Goal: Information Seeking & Learning: Learn about a topic

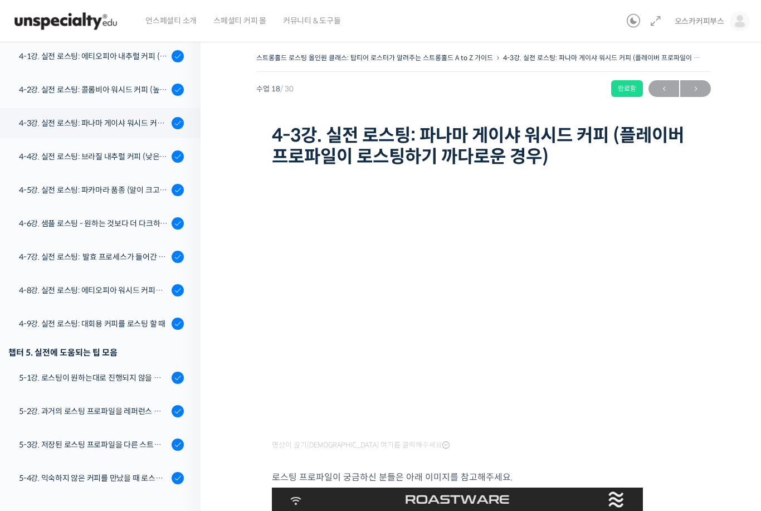
scroll to position [654, 0]
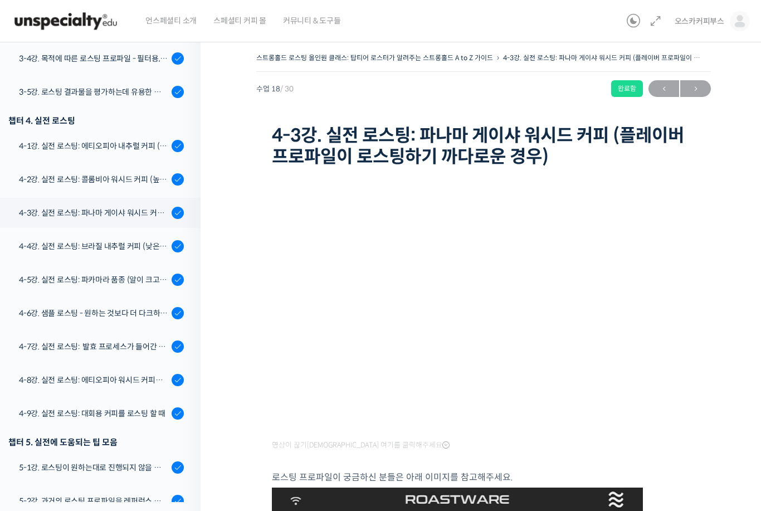
click at [155, 146] on div "4-1강. 실전 로스팅: 에티오피아 내추럴 커피 (당분이 많이 포함되어 있고 색이 고르지 않은 경우)" at bounding box center [93, 146] width 149 height 12
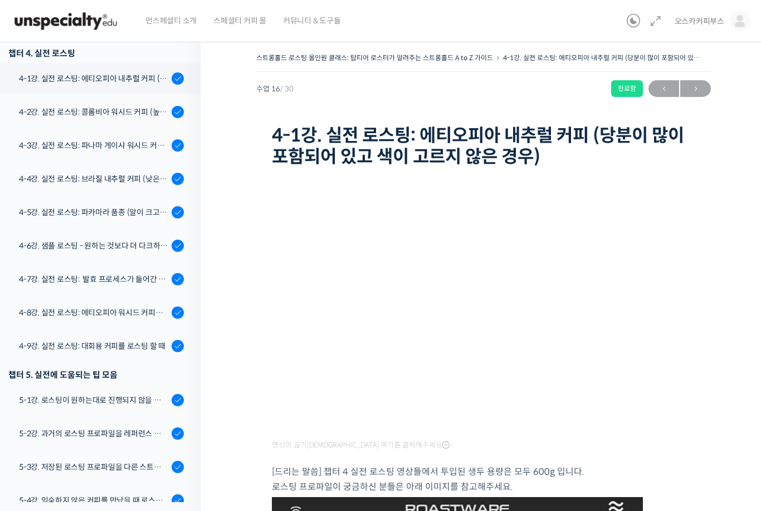
click at [112, 108] on div "4-2강. 실전 로스팅: 콜롬비아 워시드 커피 (높은 밀도와 수분율 때문에 1차 크랙에서 많은 수분을 방출하는 경우)" at bounding box center [93, 112] width 149 height 12
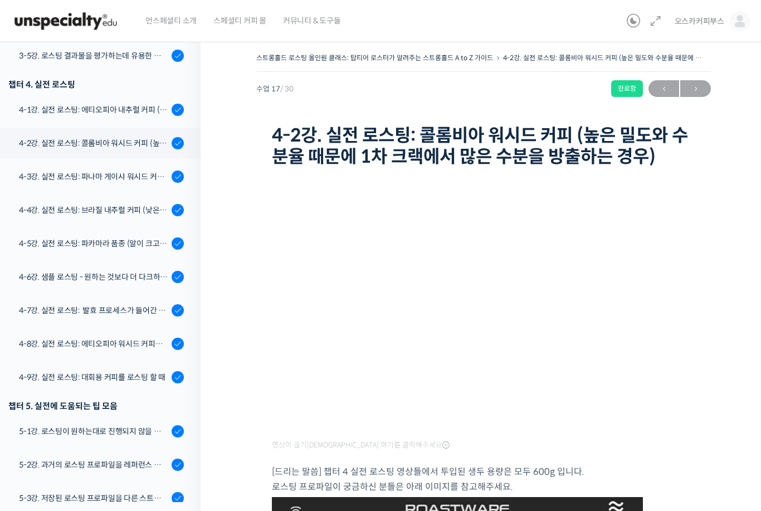
scroll to position [685, 0]
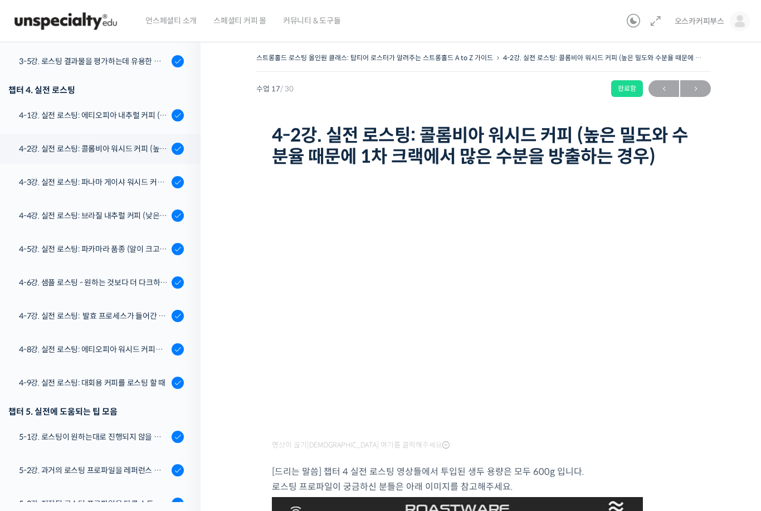
click at [135, 121] on link "4-1강. 실전 로스팅: 에티오피아 내추럴 커피 (당분이 많이 포함되어 있고 색이 고르지 않은 경우)" at bounding box center [97, 115] width 206 height 30
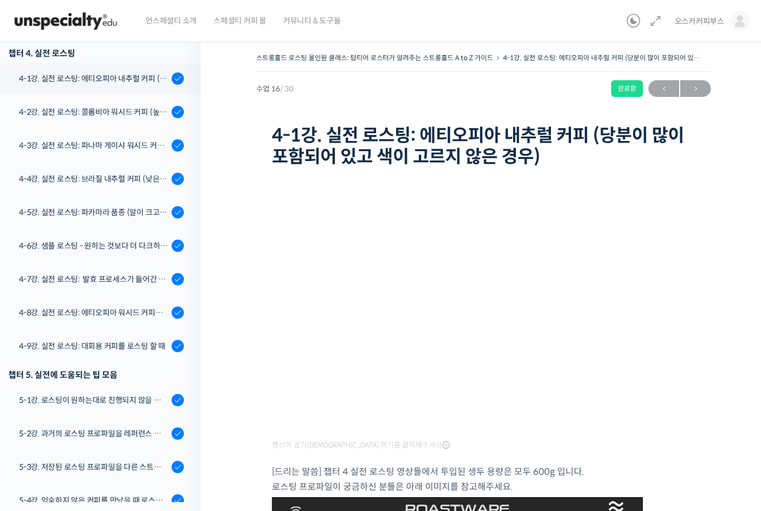
click at [159, 113] on div "4-2강. 실전 로스팅: 콜롬비아 워시드 커피 (높은 밀도와 수분율 때문에 1차 크랙에서 많은 수분을 방출하는 경우)" at bounding box center [93, 112] width 149 height 12
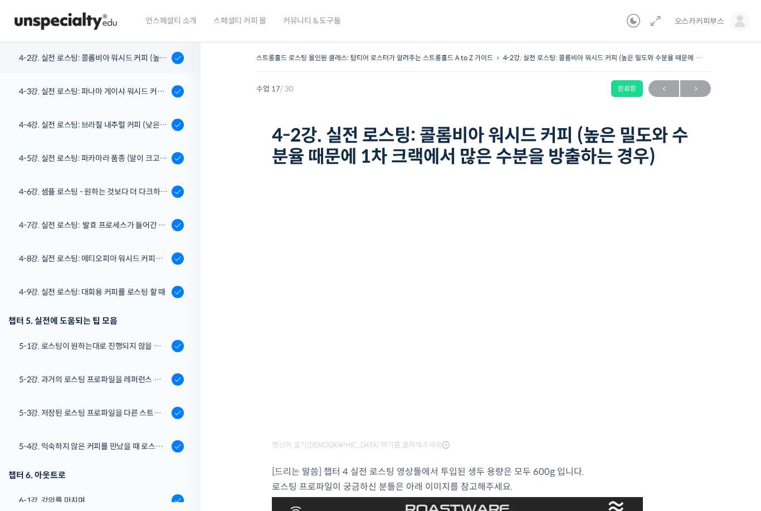
click at [148, 155] on div "4-5강. 실전 로스팅: 파카마라 품종 (알이 크고 산지에서 건조가 고르게 되기 힘든 경우)" at bounding box center [93, 158] width 149 height 12
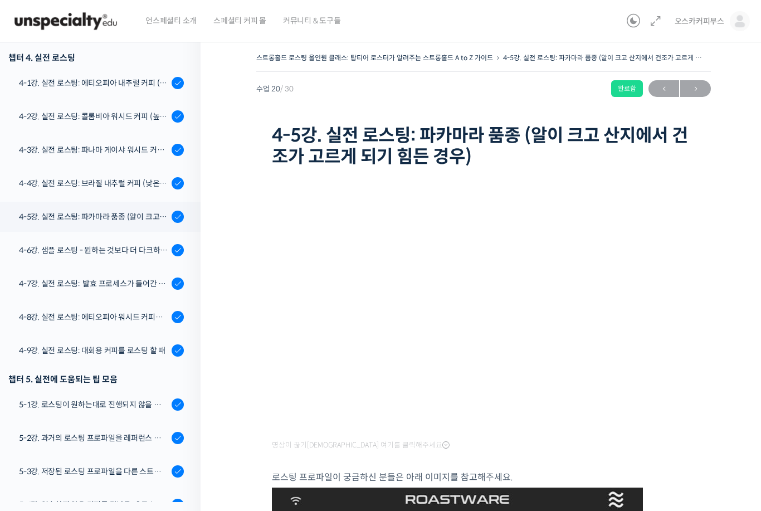
scroll to position [716, 0]
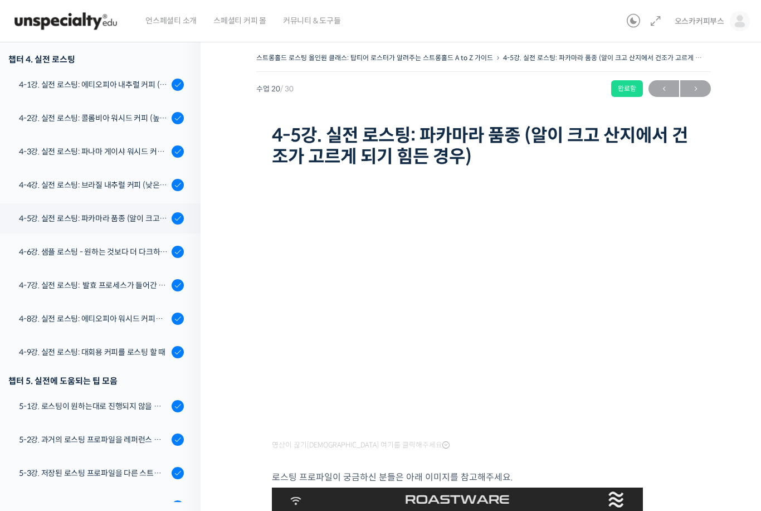
click at [144, 187] on div "4-4강. 실전 로스팅: 브라질 내추럴 커피 (낮은 고도에서 재배되어 당분과 밀도가 낮은 경우)" at bounding box center [93, 185] width 149 height 12
